Goal: Task Accomplishment & Management: Use online tool/utility

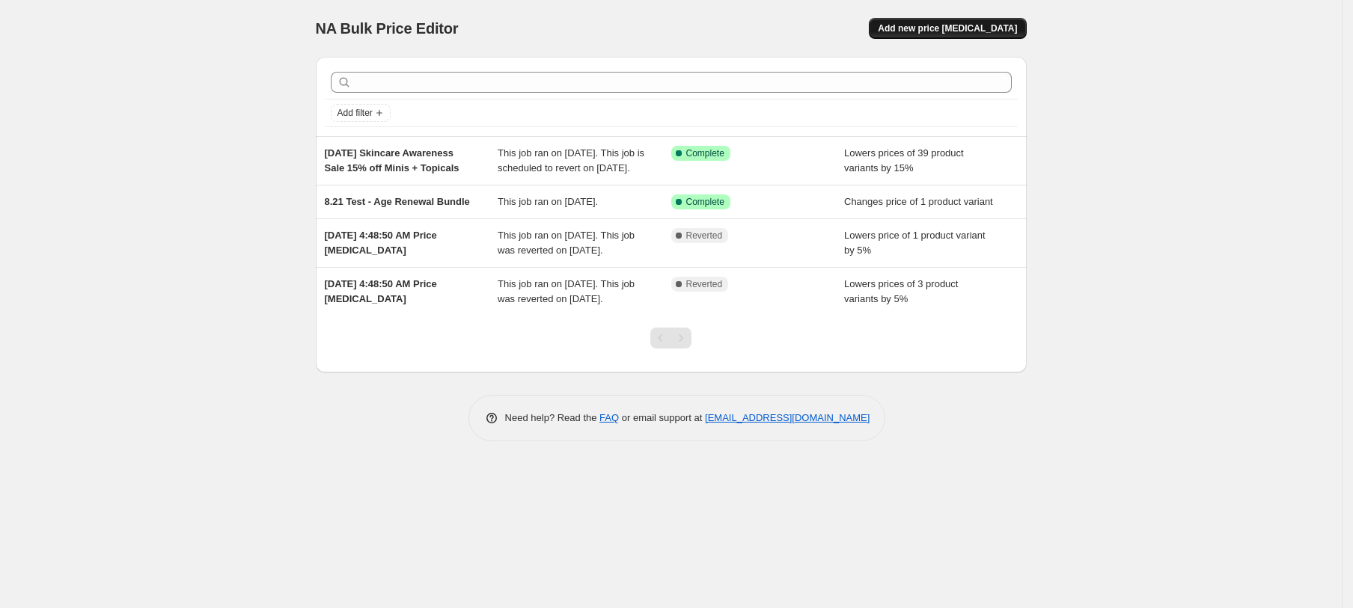
click at [990, 34] on button "Add new price change job" at bounding box center [947, 28] width 157 height 21
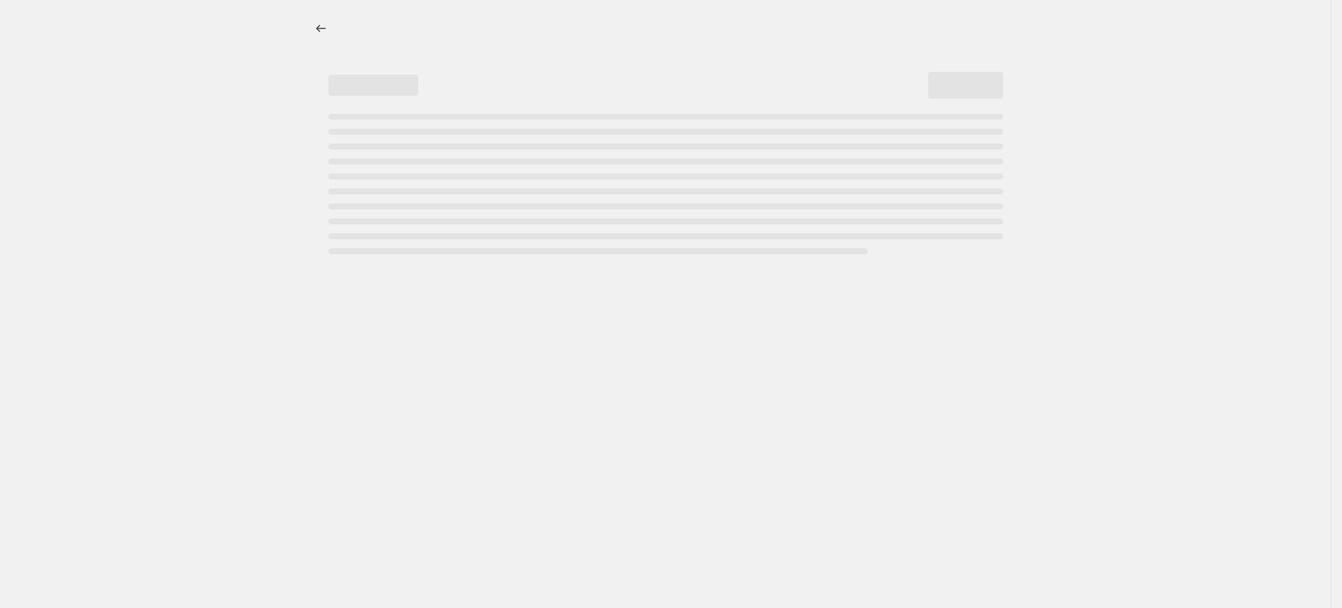
select select "percentage"
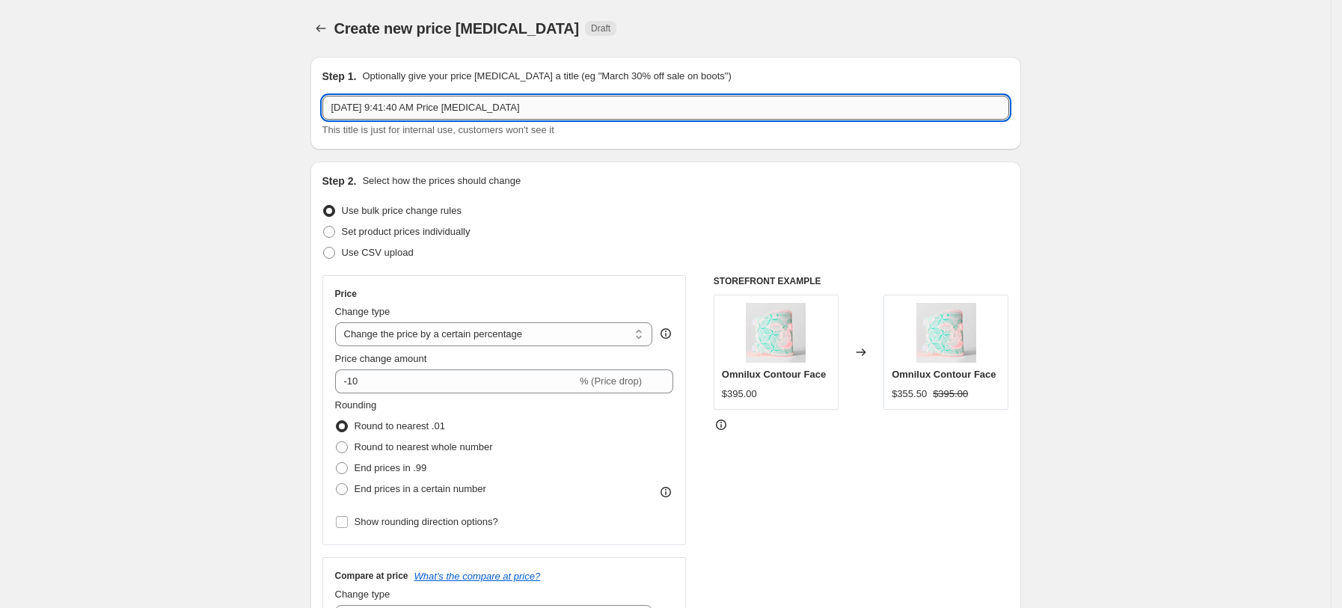
click at [465, 119] on input "Sep 9, 2025, 9:41:40 AM Price change job" at bounding box center [665, 108] width 687 height 24
click at [463, 112] on input "Sep 9, 2025, 9:41:40 AM Price change job" at bounding box center [665, 108] width 687 height 24
click at [462, 112] on input "Sep 9, 2025, 9:41:40 AM Price change job" at bounding box center [665, 108] width 687 height 24
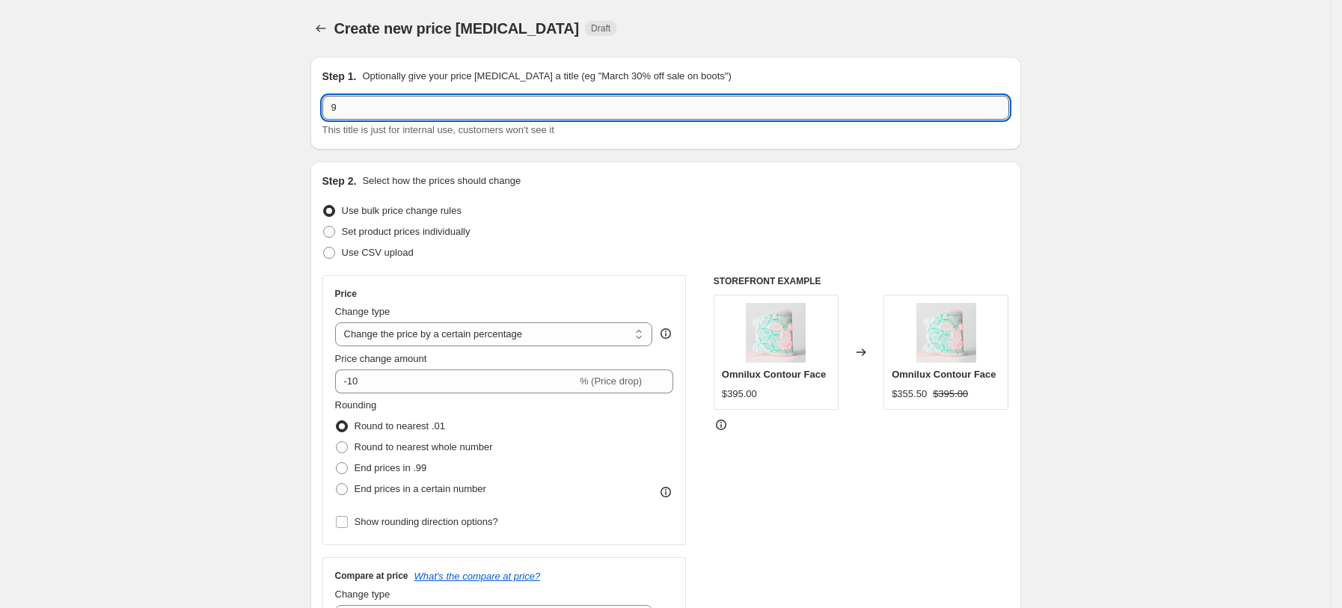
click at [379, 109] on input "9" at bounding box center [665, 108] width 687 height 24
type input "9.15 Bundle Evergreen Price Updates"
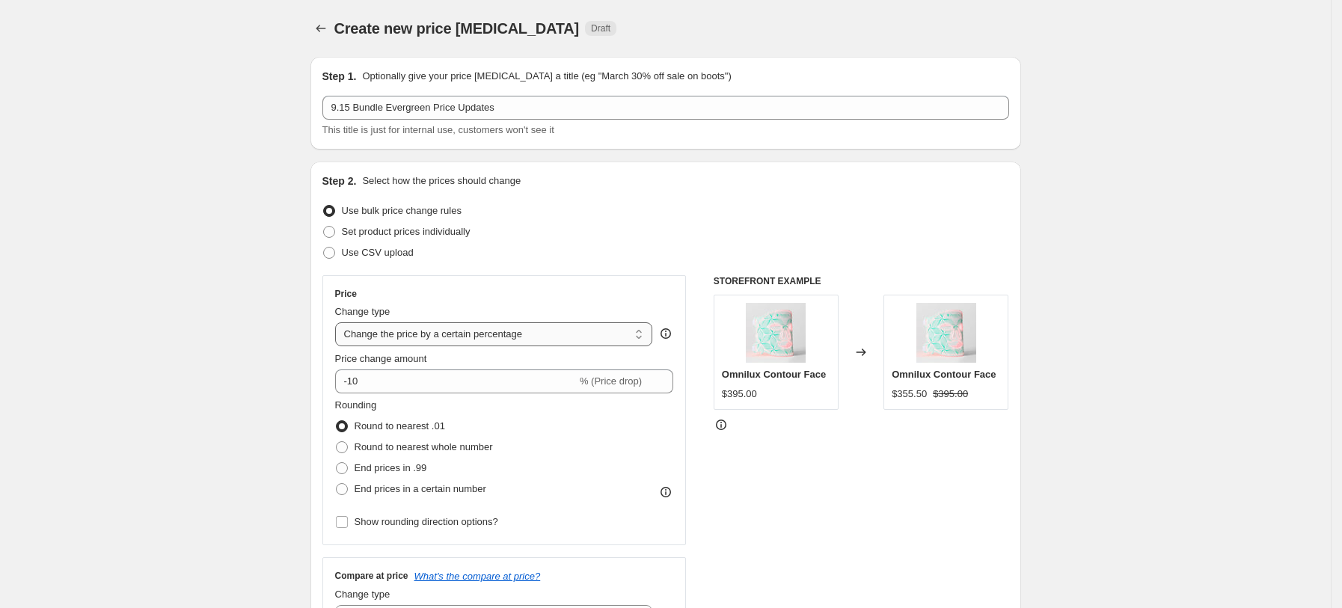
click at [508, 330] on select "Change the price to a certain amount Change the price by a certain amount Chang…" at bounding box center [494, 334] width 318 height 24
click at [389, 247] on span "Use CSV upload" at bounding box center [378, 252] width 72 height 11
click at [324, 247] on input "Use CSV upload" at bounding box center [323, 247] width 1 height 1
radio input "true"
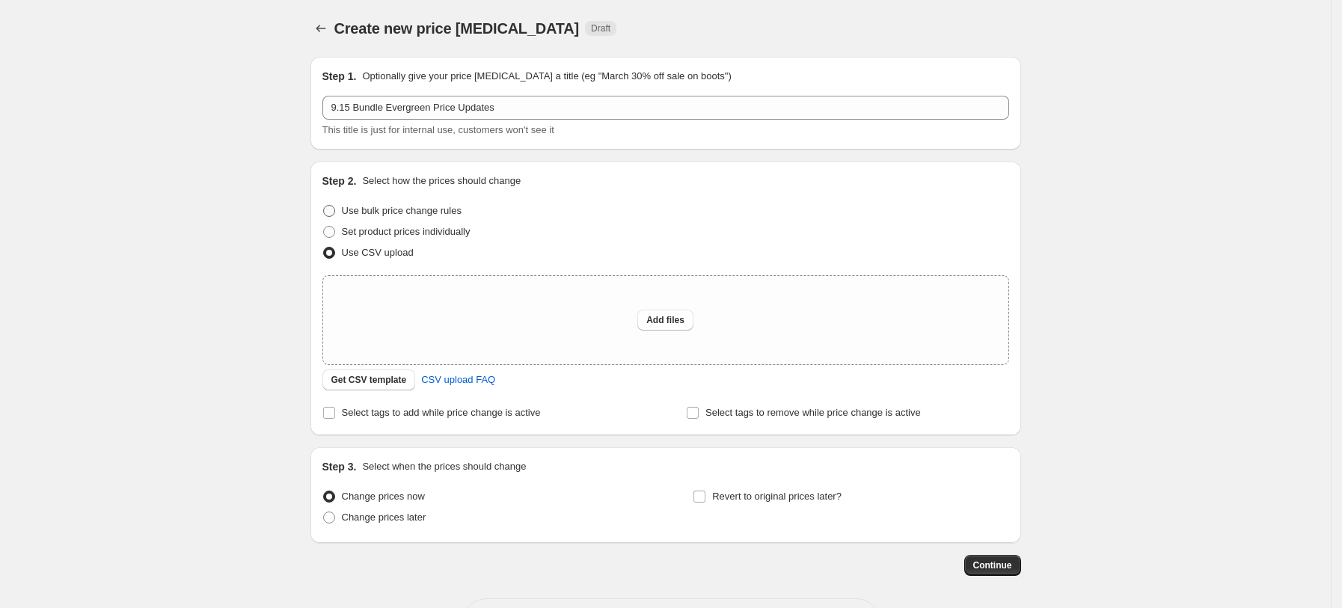
click at [395, 208] on span "Use bulk price change rules" at bounding box center [402, 210] width 120 height 11
click at [324, 206] on input "Use bulk price change rules" at bounding box center [323, 205] width 1 height 1
radio input "true"
select select "percentage"
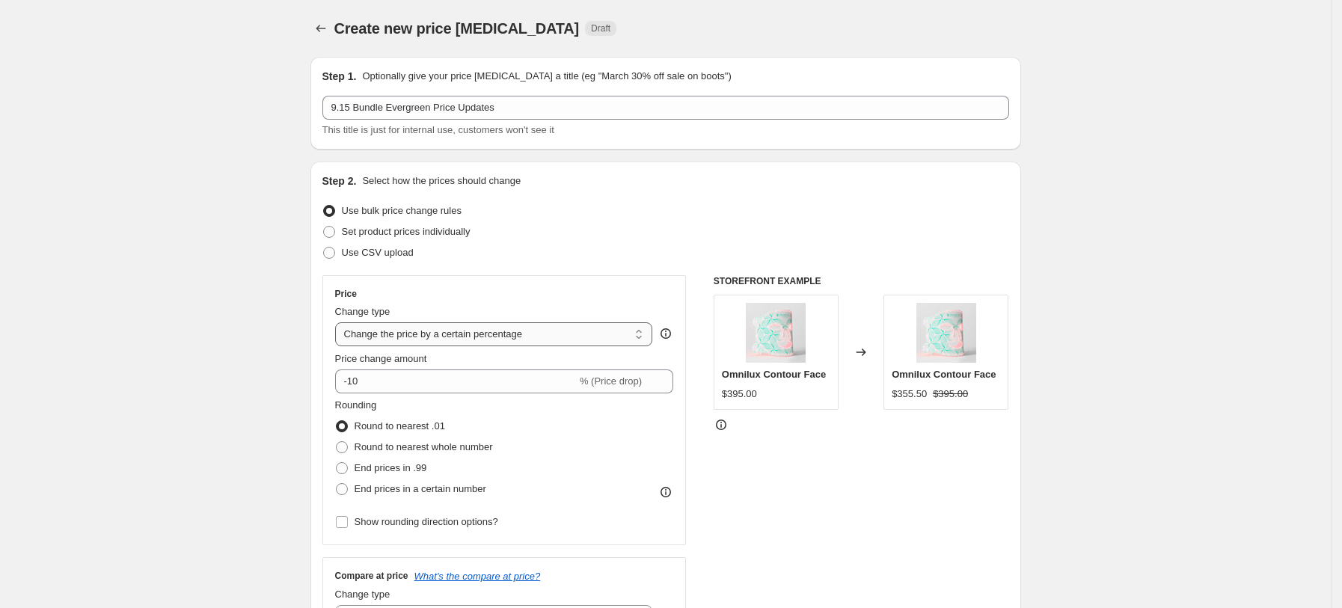
click at [529, 336] on select "Change the price to a certain amount Change the price by a certain amount Chang…" at bounding box center [494, 334] width 318 height 24
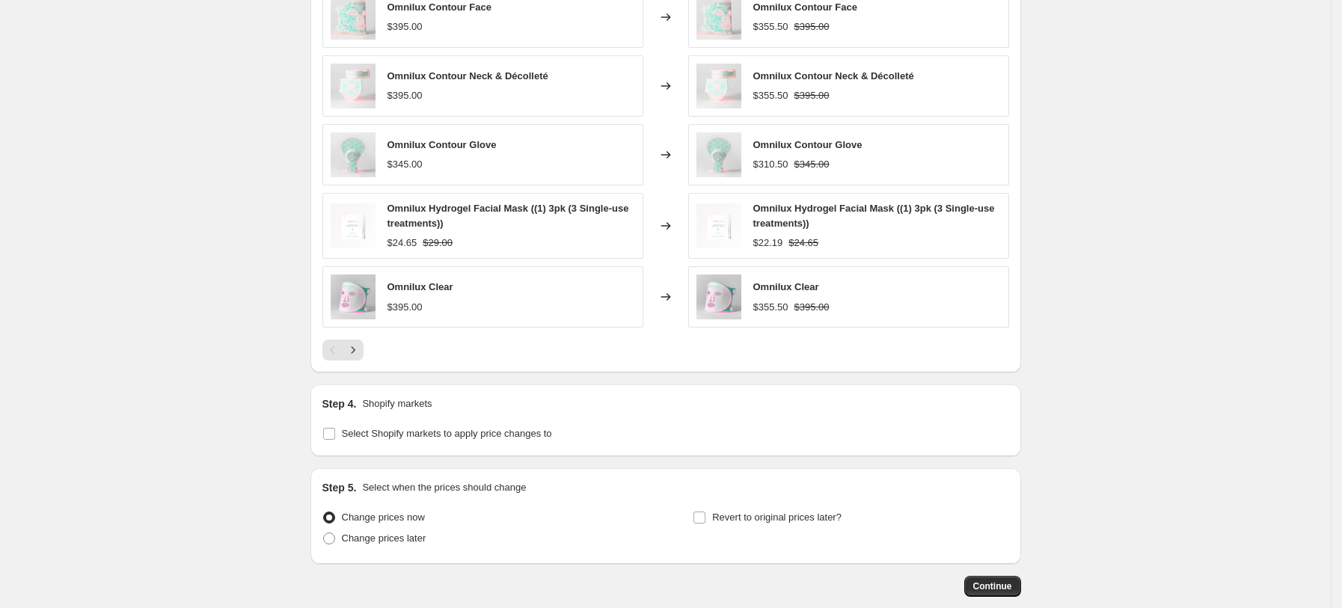
scroll to position [898, 0]
click at [330, 431] on input "Select Shopify markets to apply price changes to" at bounding box center [329, 432] width 12 height 12
checkbox input "true"
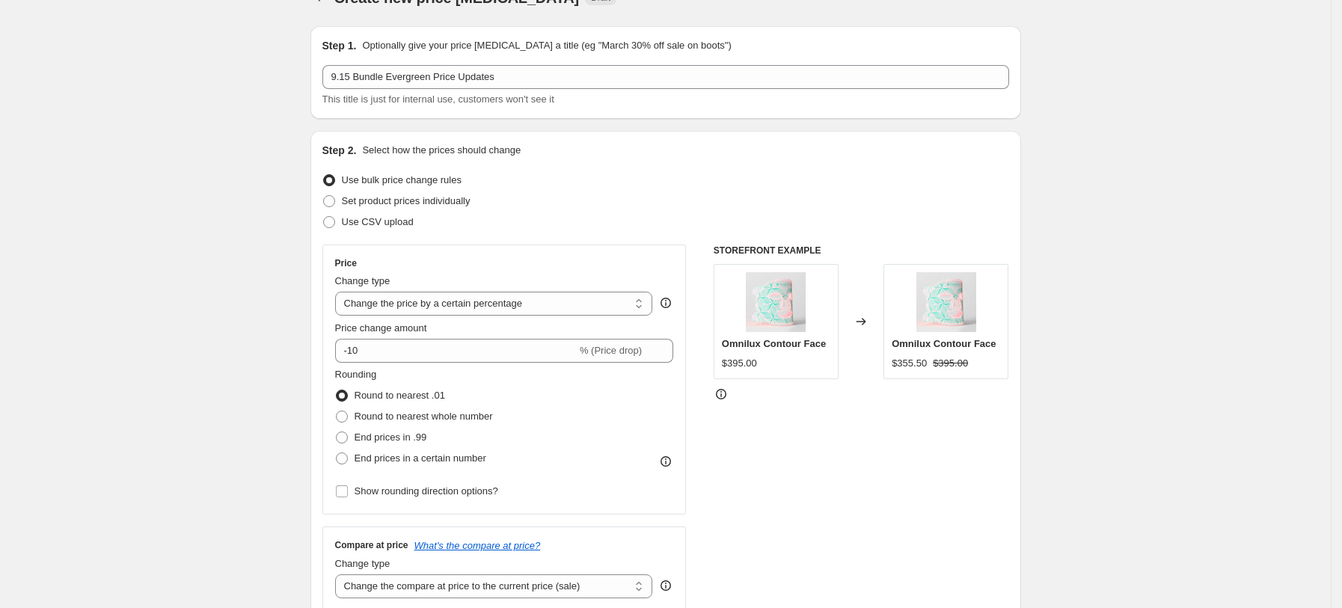
scroll to position [0, 0]
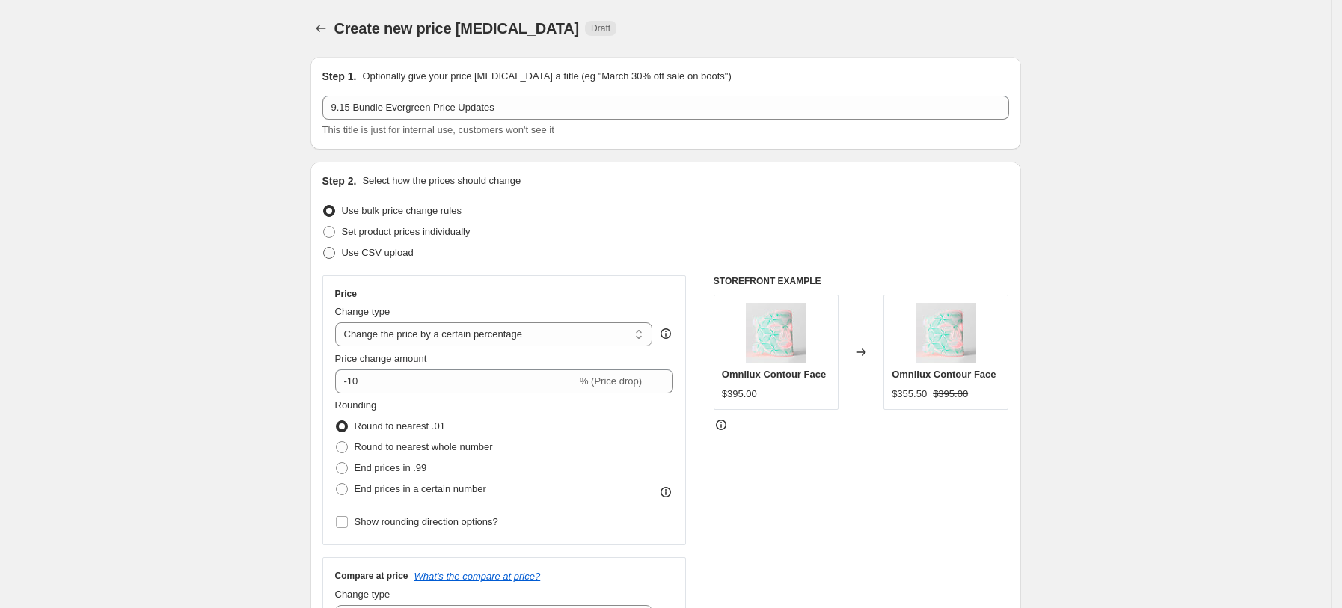
click at [376, 249] on span "Use CSV upload" at bounding box center [378, 252] width 72 height 11
click at [324, 248] on input "Use CSV upload" at bounding box center [323, 247] width 1 height 1
radio input "true"
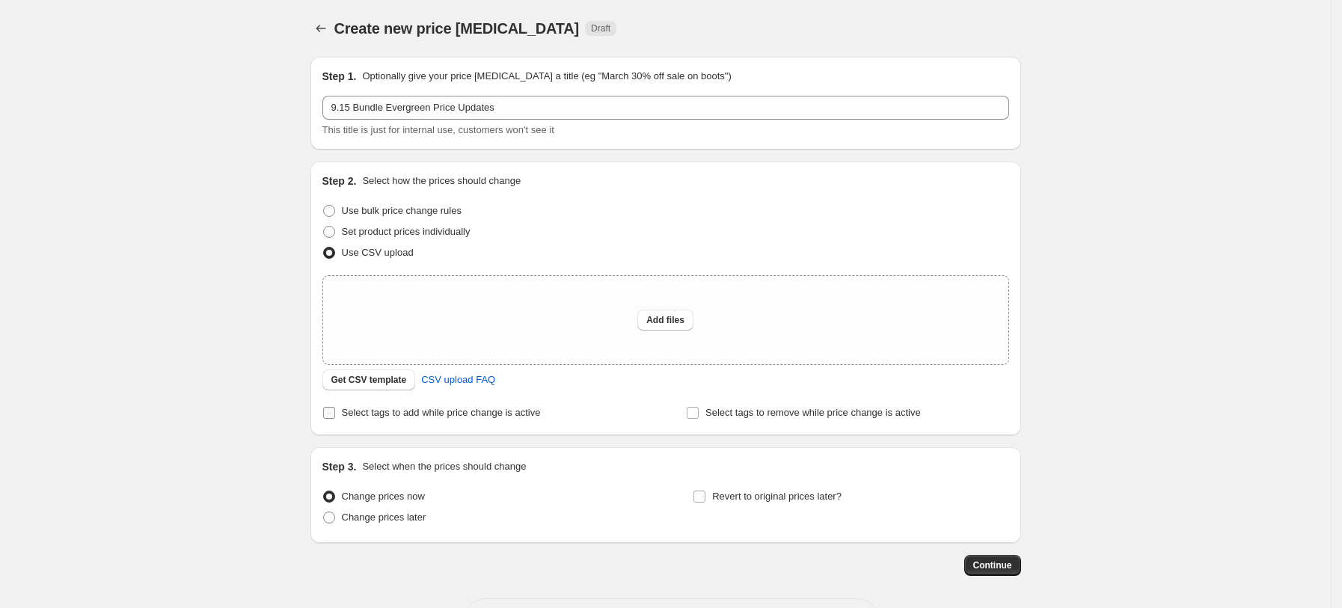
click at [462, 408] on span "Select tags to add while price change is active" at bounding box center [441, 412] width 199 height 11
click at [335, 408] on input "Select tags to add while price change is active" at bounding box center [329, 413] width 12 height 12
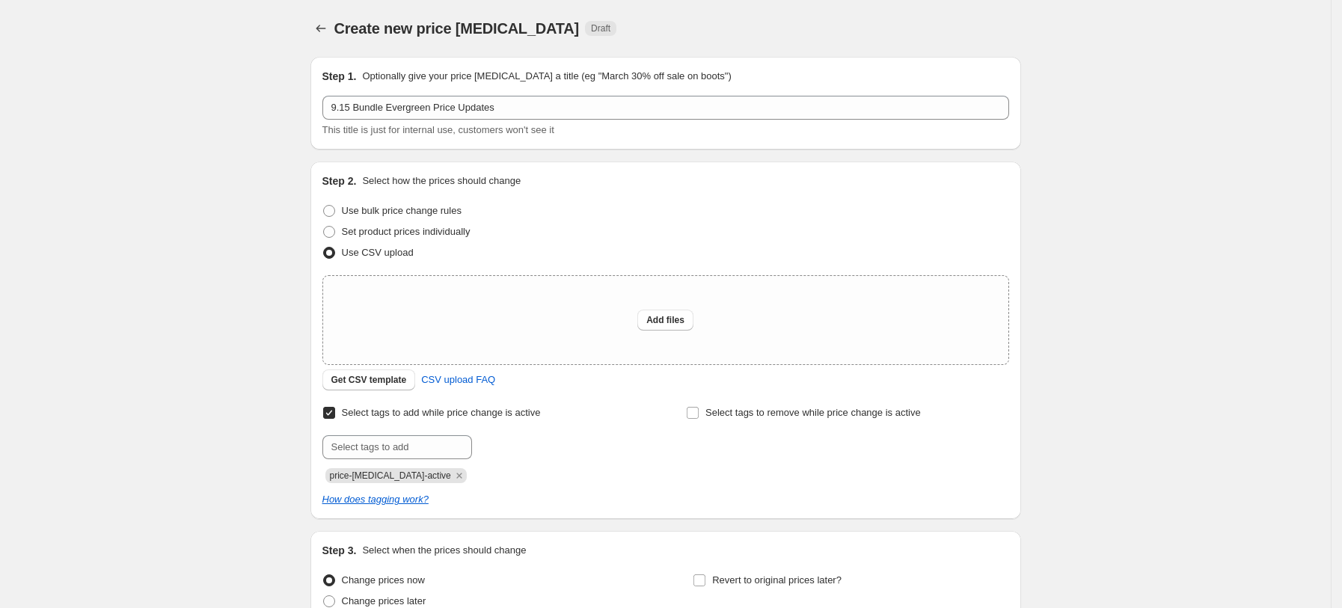
click at [462, 408] on span "Select tags to add while price change is active" at bounding box center [441, 412] width 199 height 11
click at [335, 408] on input "Select tags to add while price change is active" at bounding box center [329, 413] width 12 height 12
checkbox input "false"
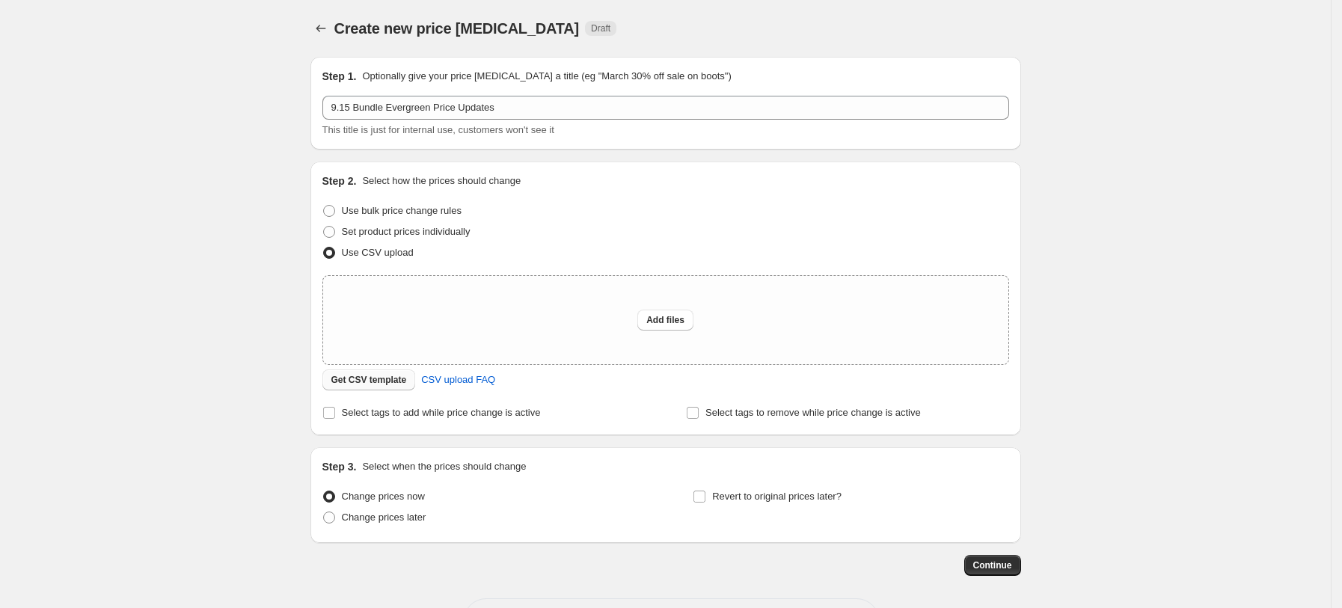
click at [343, 378] on span "Get CSV template" at bounding box center [369, 380] width 76 height 12
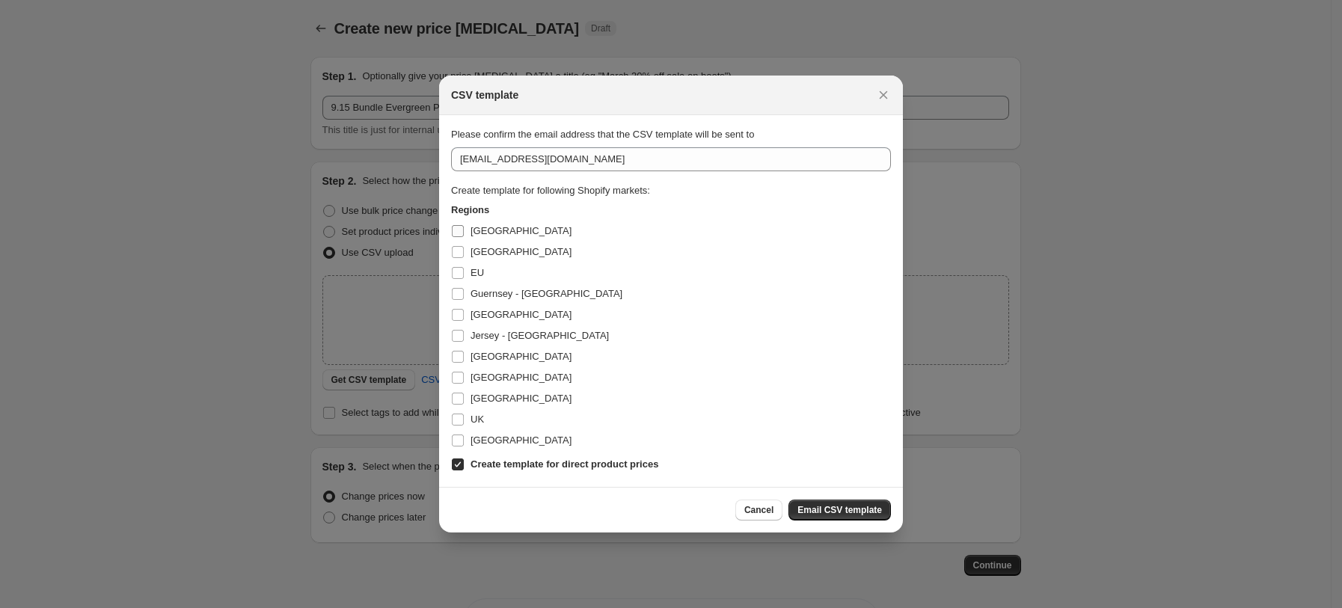
click at [494, 231] on span "Australia" at bounding box center [521, 230] width 101 height 11
click at [464, 231] on input "Australia" at bounding box center [458, 231] width 12 height 12
checkbox input "true"
click at [495, 252] on span "Canada" at bounding box center [521, 251] width 101 height 11
click at [486, 248] on span "Canada" at bounding box center [521, 251] width 101 height 11
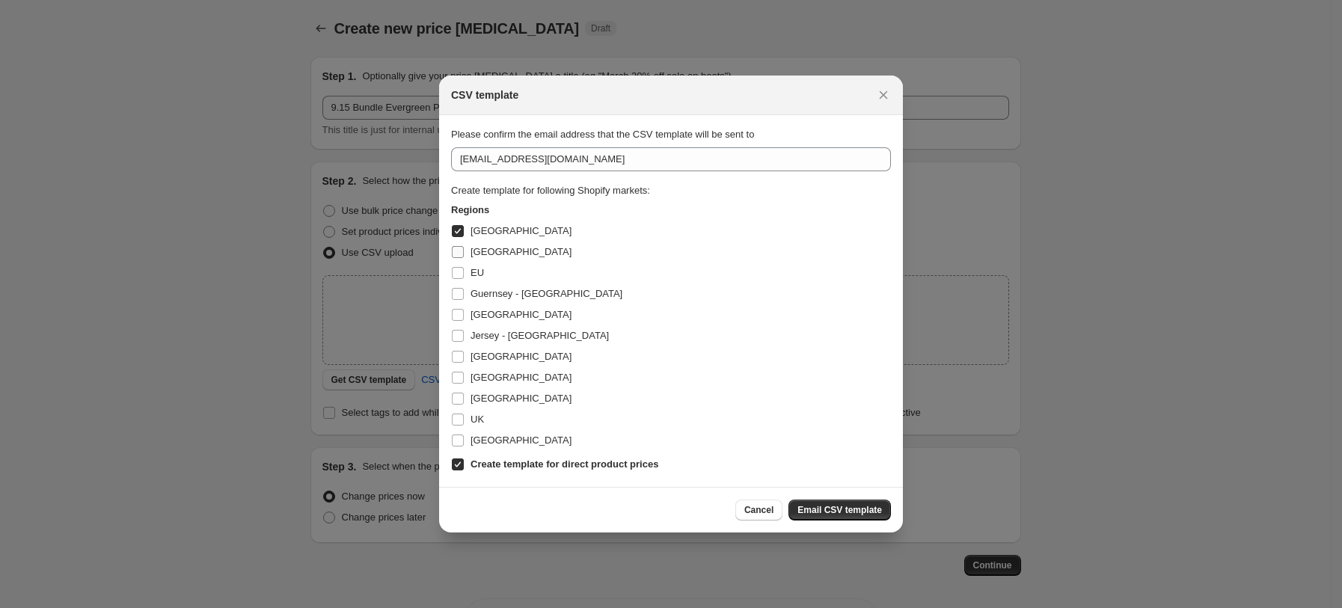
click at [464, 248] on input "Canada" at bounding box center [458, 252] width 12 height 12
checkbox input "true"
click at [471, 272] on span "EU" at bounding box center [477, 272] width 13 height 11
click at [464, 272] on input "EU" at bounding box center [458, 273] width 12 height 12
checkbox input "true"
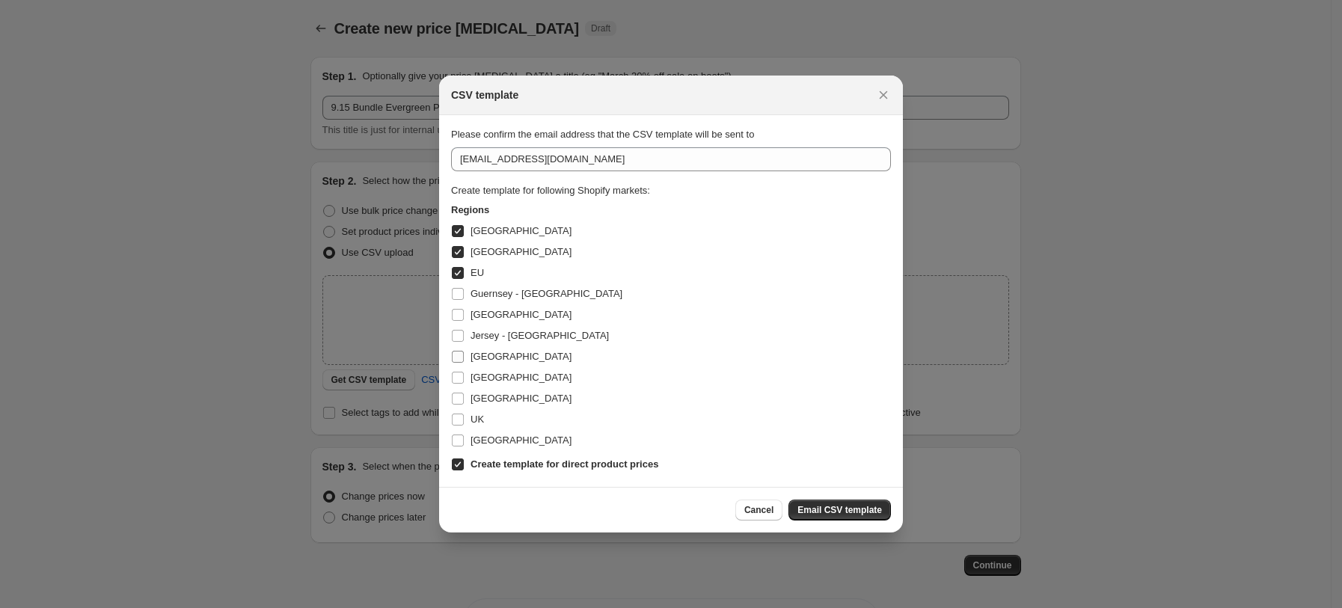
click at [515, 360] on span "New Zealand" at bounding box center [521, 356] width 101 height 11
click at [464, 360] on input "New Zealand" at bounding box center [458, 357] width 12 height 12
checkbox input "true"
click at [485, 418] on div "UK" at bounding box center [671, 419] width 440 height 21
click at [476, 420] on span "UK" at bounding box center [477, 419] width 13 height 11
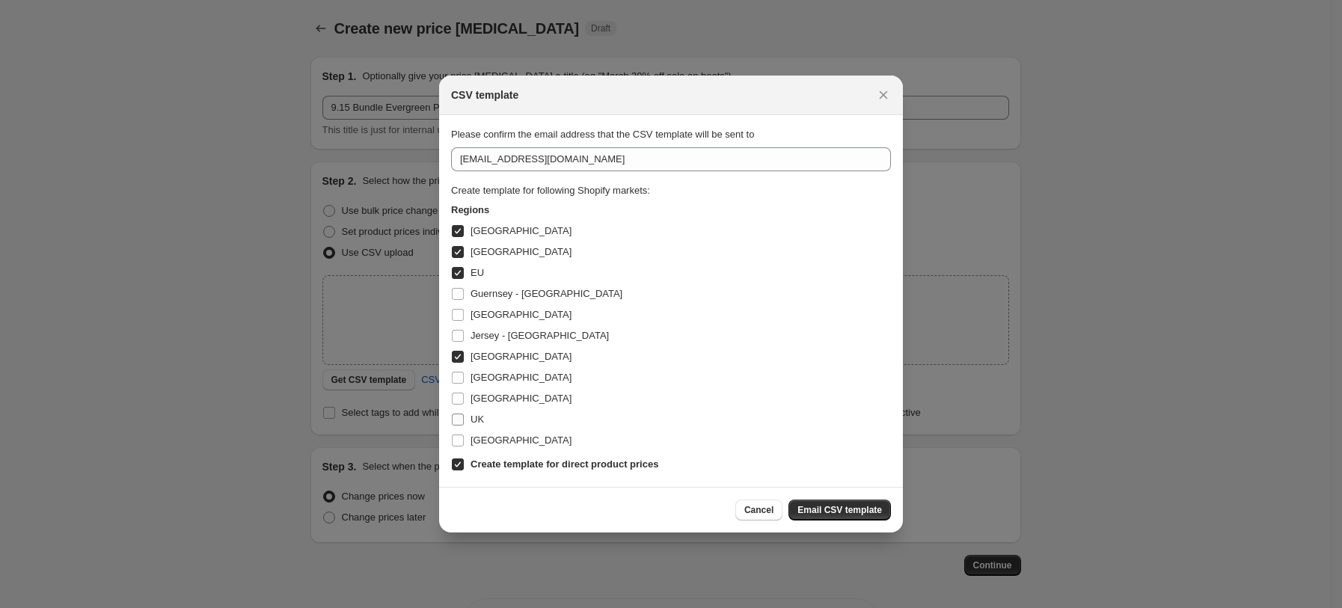
click at [464, 420] on input "UK" at bounding box center [458, 420] width 12 height 12
checkbox input "true"
click at [491, 447] on span "United States" at bounding box center [521, 440] width 101 height 15
click at [464, 447] on input "United States" at bounding box center [458, 441] width 12 height 12
checkbox input "true"
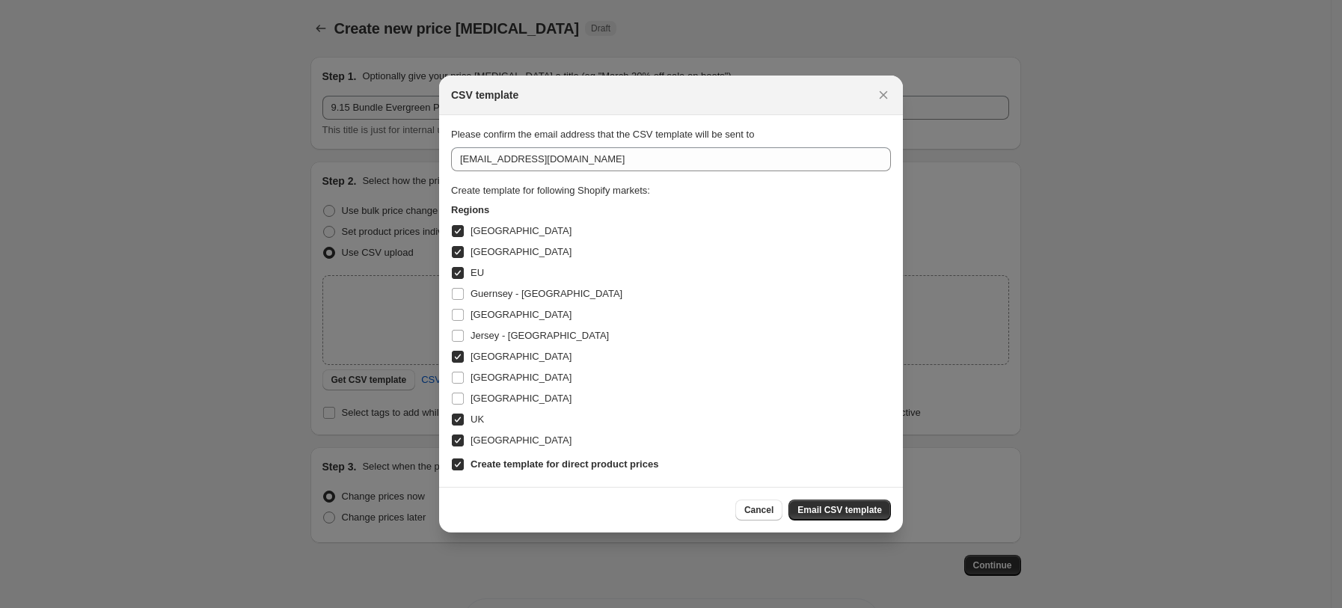
click at [524, 101] on div "CSV template" at bounding box center [657, 95] width 413 height 15
click at [843, 504] on span "Email CSV template" at bounding box center [839, 510] width 85 height 12
